Goal: Transaction & Acquisition: Purchase product/service

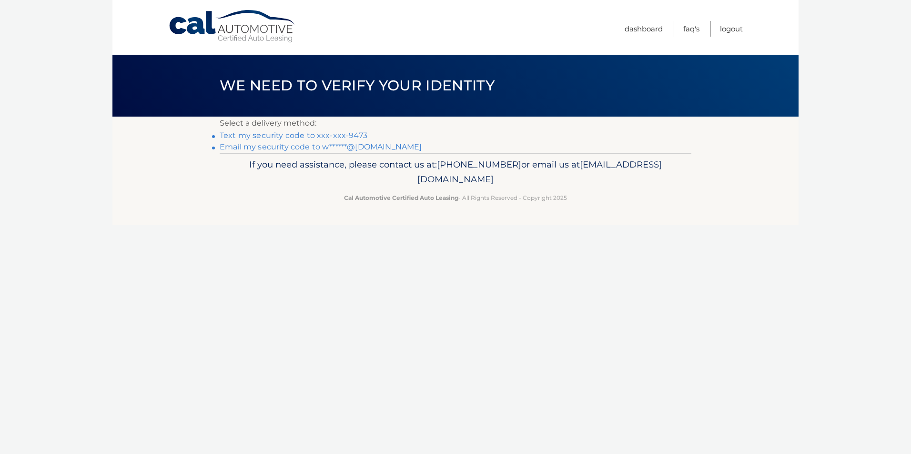
click at [353, 133] on link "Text my security code to xxx-xxx-9473" at bounding box center [294, 135] width 148 height 9
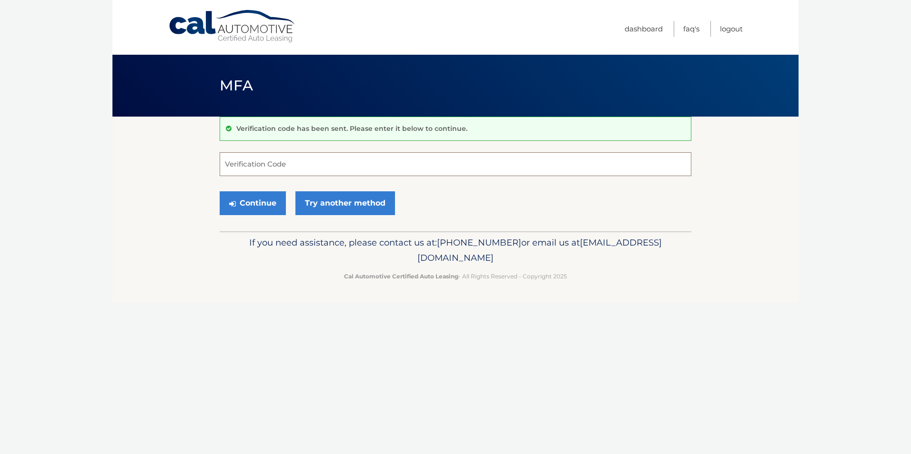
click at [301, 173] on input "Verification Code" at bounding box center [456, 164] width 472 height 24
type input "027863"
click at [252, 198] on button "Continue" at bounding box center [253, 203] width 66 height 24
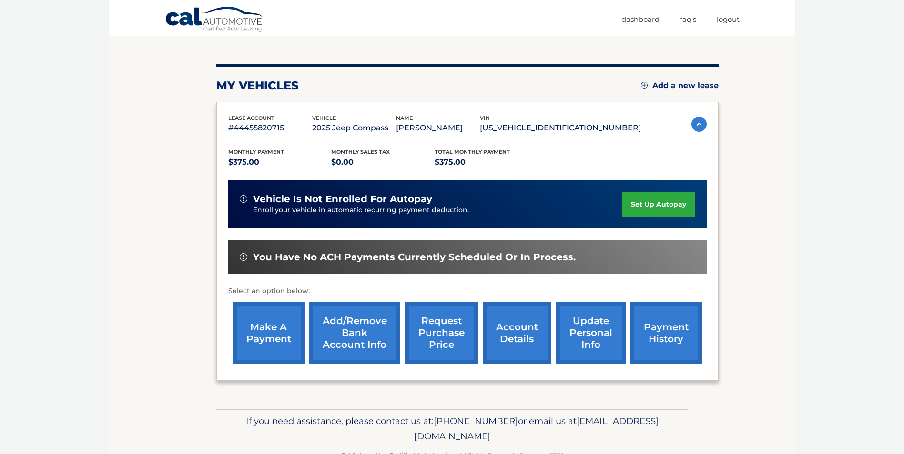
scroll to position [123, 0]
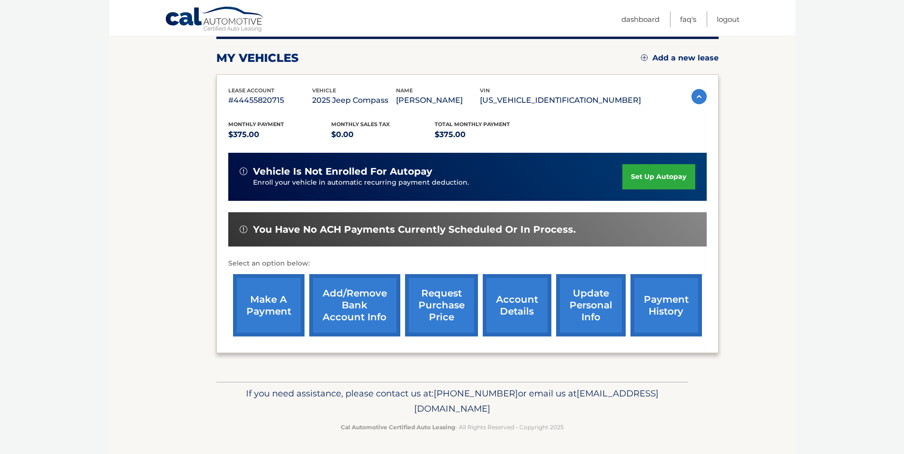
click at [263, 309] on link "make a payment" at bounding box center [268, 305] width 71 height 62
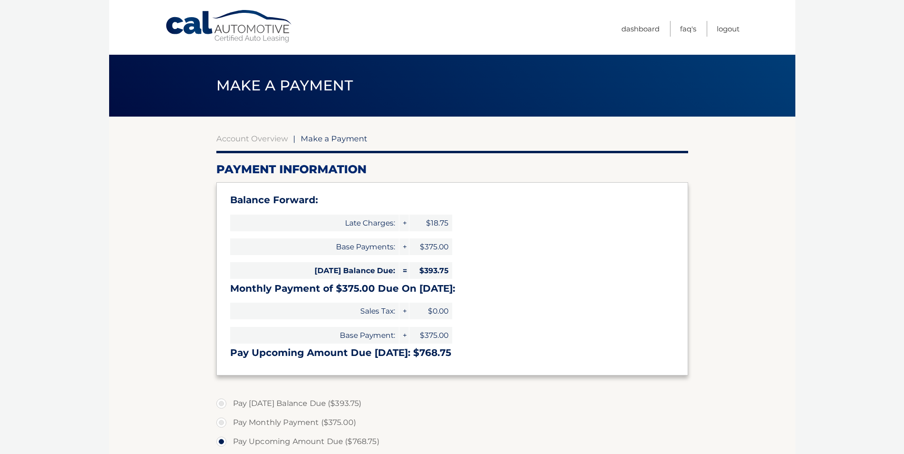
select select "ZWM1ODBjODItY2VmZi00NDhhLTk1ZjgtNmU2YjJkNzA0ZmZm"
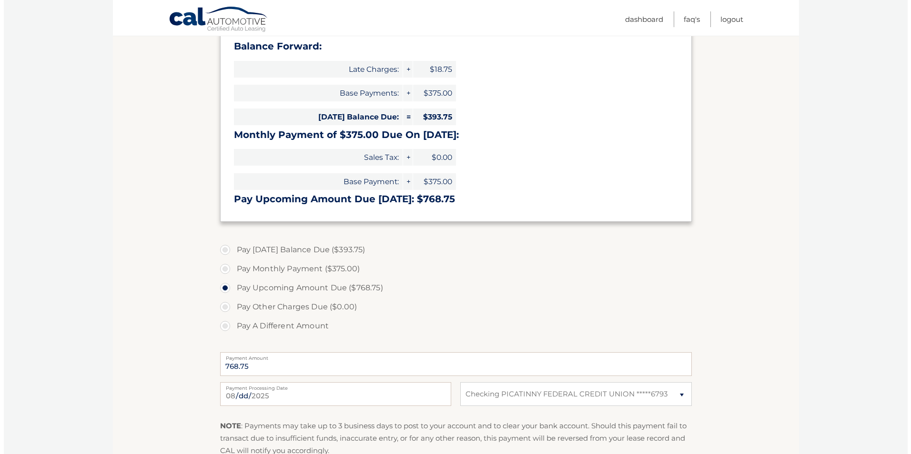
scroll to position [238, 0]
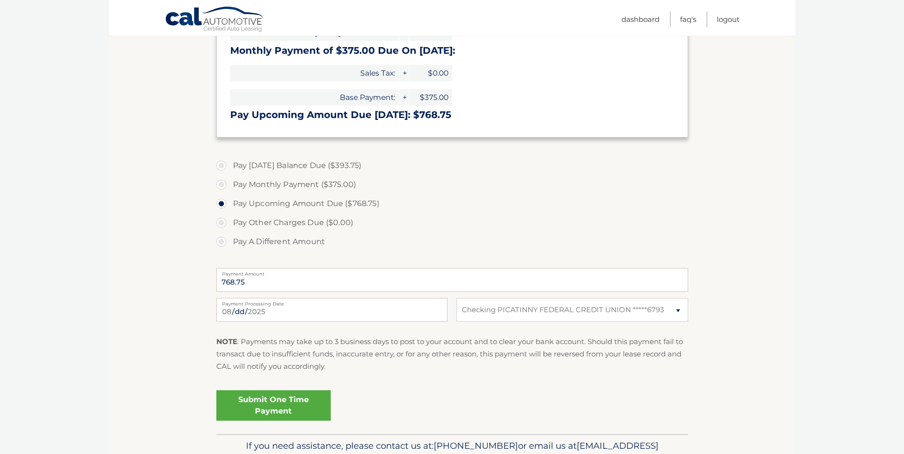
click at [224, 168] on label "Pay Today's Balance Due ($393.75)" at bounding box center [452, 165] width 472 height 19
click at [224, 168] on input "Pay Today's Balance Due ($393.75)" at bounding box center [225, 163] width 10 height 15
radio input "true"
type input "393.75"
click at [300, 402] on link "Submit One Time Payment" at bounding box center [273, 406] width 114 height 30
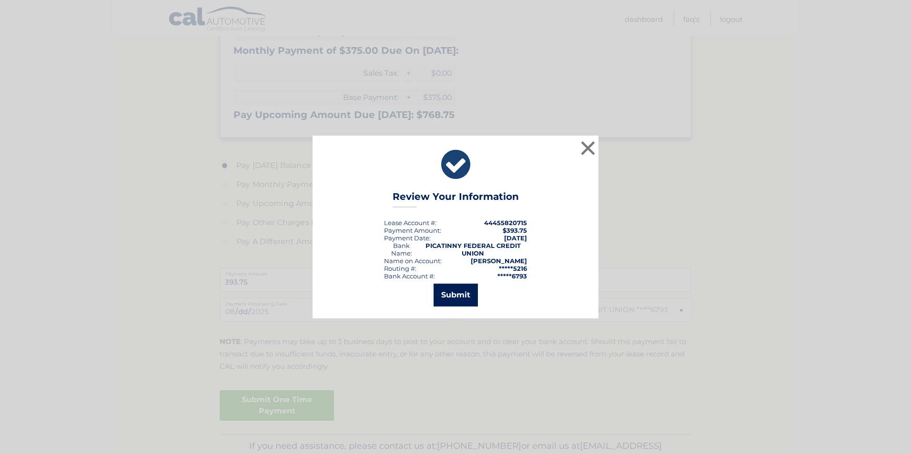
click at [448, 298] on button "Submit" at bounding box center [455, 295] width 44 height 23
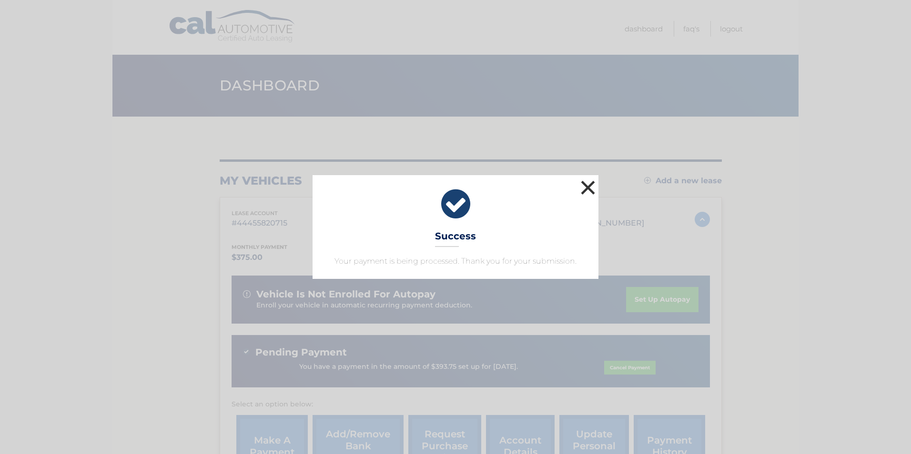
click at [585, 184] on button "×" at bounding box center [587, 187] width 19 height 19
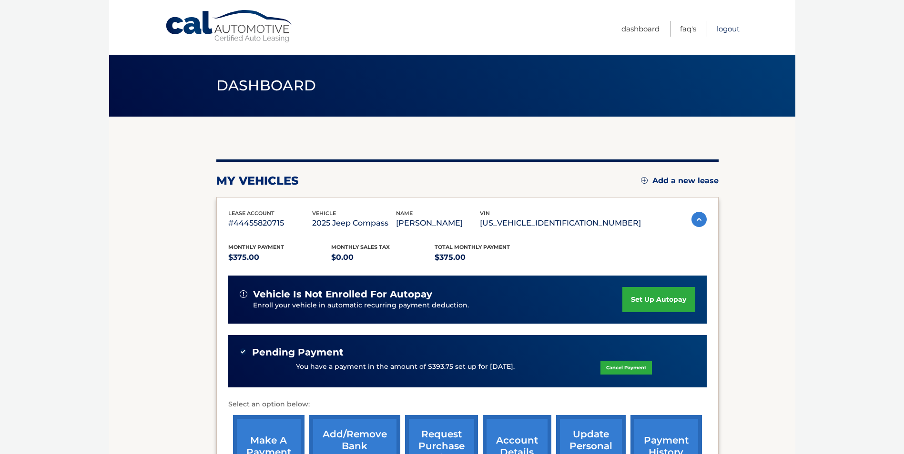
click at [726, 28] on link "Logout" at bounding box center [727, 29] width 23 height 16
